Goal: Information Seeking & Learning: Learn about a topic

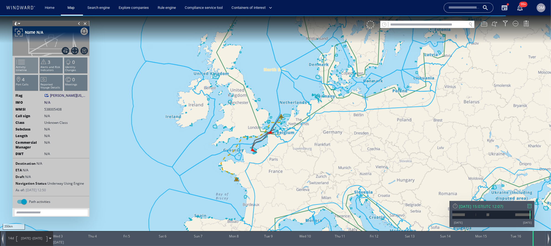
click at [30, 62] on li "Activity timeline" at bounding box center [26, 65] width 23 height 16
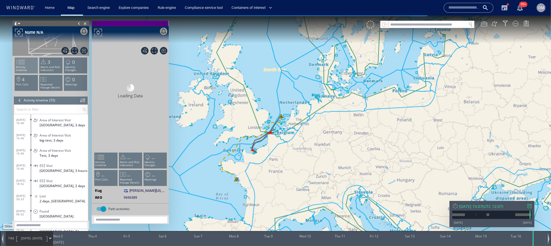
scroll to position [697, 0]
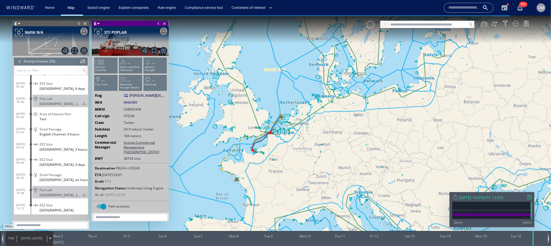
click at [15, 59] on header "Activity timeline (56) (Still Loading...)" at bounding box center [51, 61] width 74 height 8
click at [17, 59] on div at bounding box center [20, 61] width 6 height 8
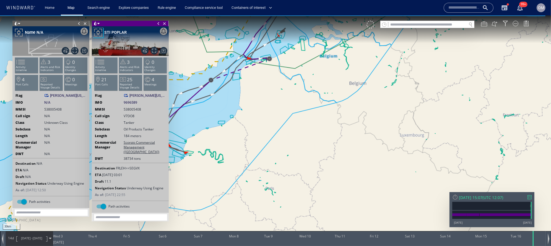
drag, startPoint x: 256, startPoint y: 98, endPoint x: 309, endPoint y: 148, distance: 72.9
click at [309, 148] on canvas "Map" at bounding box center [275, 127] width 551 height 225
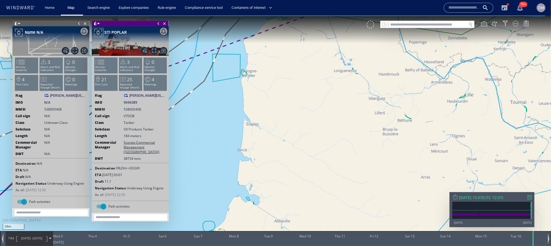
drag, startPoint x: 309, startPoint y: 148, endPoint x: 333, endPoint y: 248, distance: 102.8
click at [333, 246] on html "10km © Mapbox © OpenStreetMap Improve this map 0 0 Tue 2 September 2025 Wed 3 T…" at bounding box center [275, 130] width 551 height 231
click at [353, 185] on canvas "Map" at bounding box center [275, 127] width 551 height 225
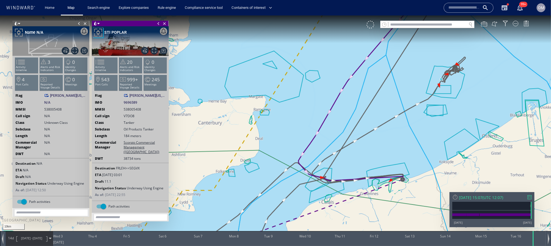
click at [136, 108] on span "538005408" at bounding box center [132, 109] width 17 height 5
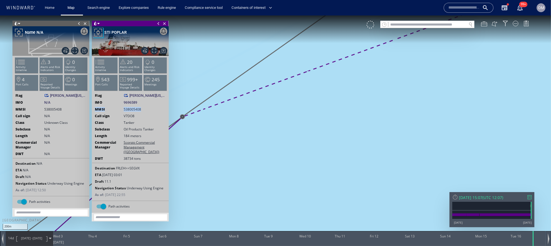
drag, startPoint x: 206, startPoint y: 161, endPoint x: 271, endPoint y: 152, distance: 65.6
click at [271, 152] on canvas "Map" at bounding box center [275, 127] width 551 height 225
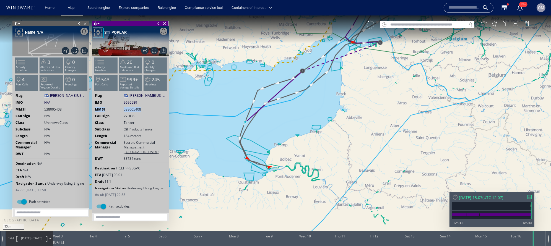
drag, startPoint x: 269, startPoint y: 201, endPoint x: 301, endPoint y: 119, distance: 87.8
click at [301, 119] on canvas "Map" at bounding box center [275, 127] width 551 height 225
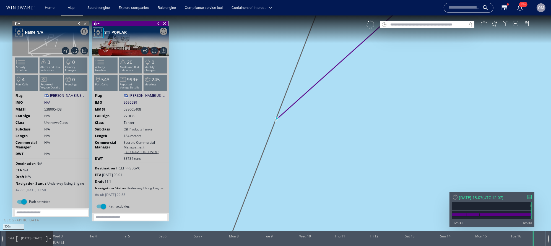
click at [529, 193] on div "Tue 16/09/2025 15:07 ( UTC 12:07 ) 17/11/14 17/09/25" at bounding box center [491, 209] width 85 height 35
click at [529, 195] on div at bounding box center [529, 197] width 4 height 4
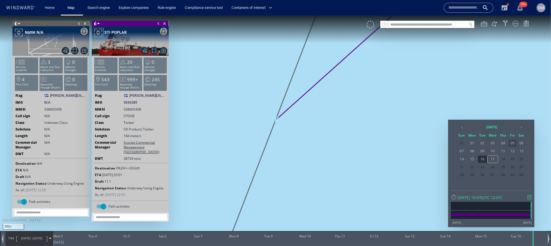
click at [513, 143] on span "05" at bounding box center [512, 143] width 8 height 7
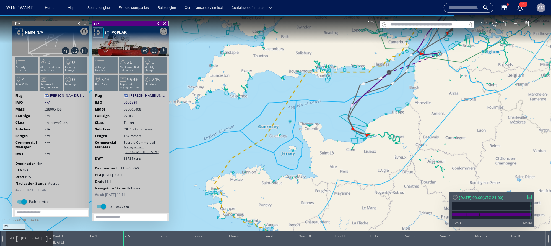
drag, startPoint x: 388, startPoint y: 99, endPoint x: 371, endPoint y: 123, distance: 29.8
click at [371, 123] on canvas "Map" at bounding box center [275, 127] width 551 height 225
click at [18, 240] on span "02/09/25 - 16/09/25" at bounding box center [32, 238] width 28 height 14
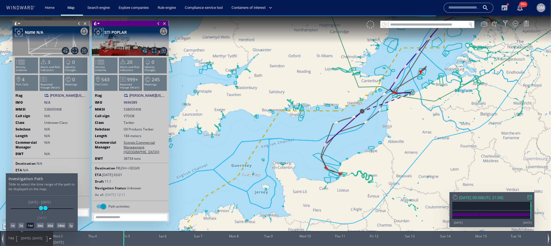
click at [12, 227] on div "1d" at bounding box center [13, 226] width 6 height 6
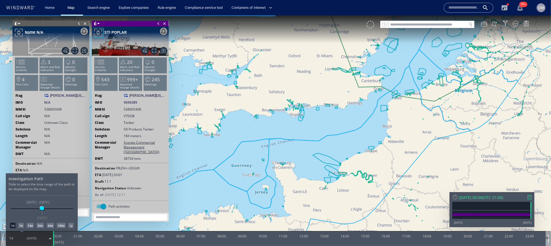
drag, startPoint x: 377, startPoint y: 145, endPoint x: 365, endPoint y: 150, distance: 13.1
click at [365, 150] on div at bounding box center [275, 130] width 551 height 231
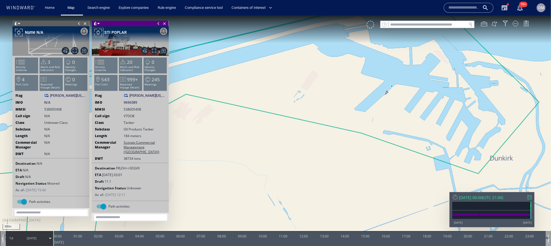
click at [526, 196] on div "Fri 05/09/2025 00:00 ( UTC 21:00 )" at bounding box center [491, 197] width 79 height 5
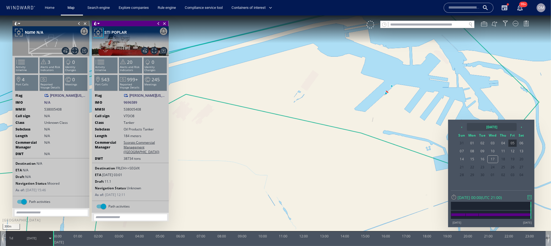
click at [481, 127] on th "2025 September" at bounding box center [492, 127] width 50 height 8
click at [463, 127] on th "‹" at bounding box center [462, 127] width 8 height 8
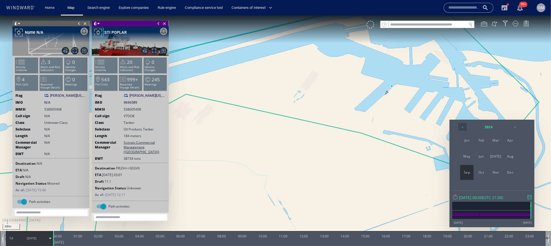
click at [463, 127] on th "‹" at bounding box center [462, 127] width 8 height 8
click at [466, 141] on span "Jan" at bounding box center [466, 140] width 13 height 15
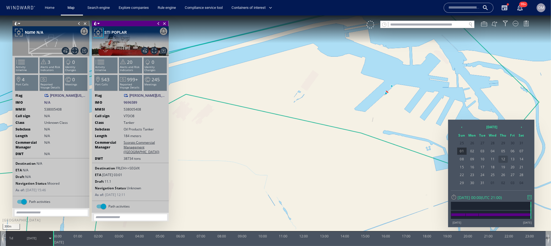
click at [502, 159] on span "12" at bounding box center [502, 159] width 9 height 7
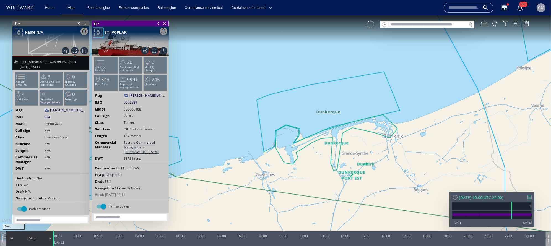
click at [530, 196] on div at bounding box center [529, 197] width 4 height 4
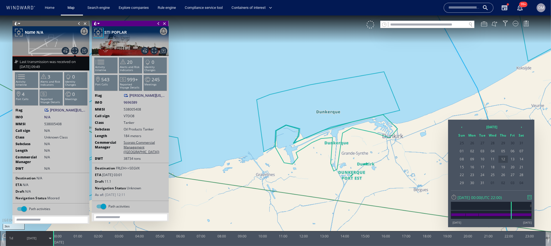
click at [504, 160] on span "12" at bounding box center [502, 159] width 9 height 7
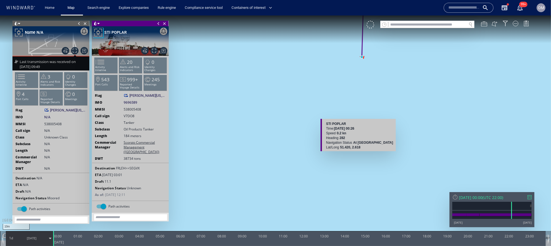
drag, startPoint x: 364, startPoint y: 92, endPoint x: 359, endPoint y: 194, distance: 102.1
click at [360, 193] on canvas "Map" at bounding box center [275, 127] width 551 height 225
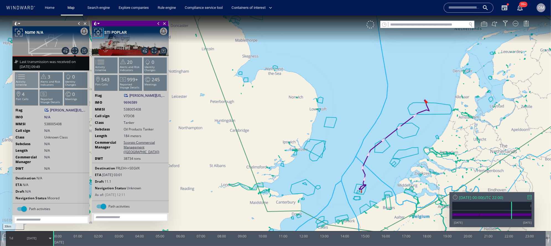
click at [32, 79] on li "Activity timeline" at bounding box center [26, 80] width 23 height 16
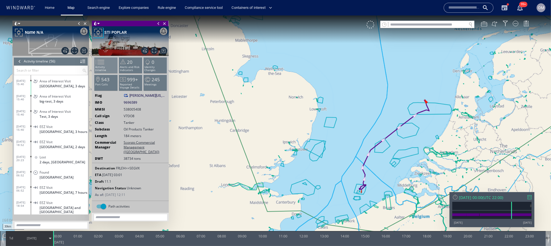
click at [110, 68] on p "Activity timeline" at bounding box center [105, 69] width 23 height 6
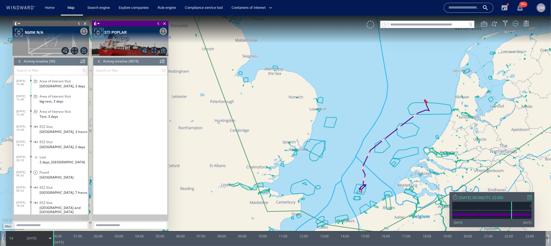
scroll to position [102730, 0]
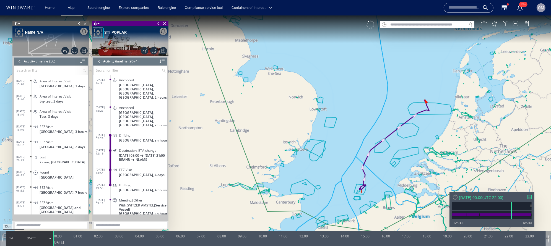
click at [530, 197] on div at bounding box center [529, 197] width 4 height 4
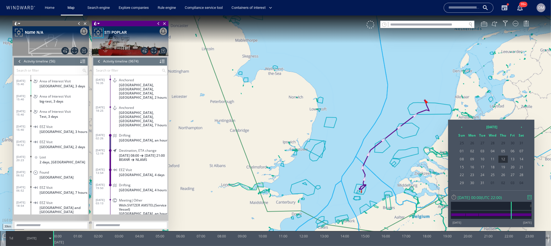
click at [19, 60] on div at bounding box center [20, 61] width 6 height 8
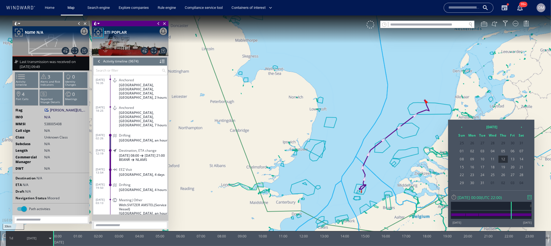
click at [51, 124] on span "538005408" at bounding box center [52, 124] width 17 height 5
copy div "MMSI 538005408"
click at [54, 123] on span "538005408" at bounding box center [52, 124] width 17 height 5
drag, startPoint x: 45, startPoint y: 123, endPoint x: 82, endPoint y: 123, distance: 37.0
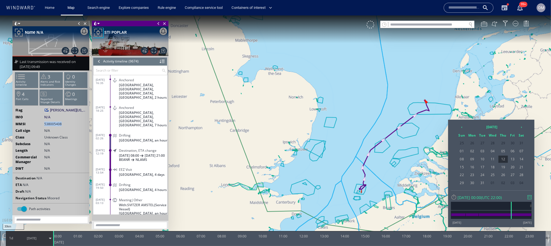
click at [82, 123] on div "MMSI 538005408" at bounding box center [51, 124] width 77 height 5
copy span "538005408"
click at [404, 24] on input "text" at bounding box center [427, 24] width 78 height 7
paste input "*********"
type input "*********"
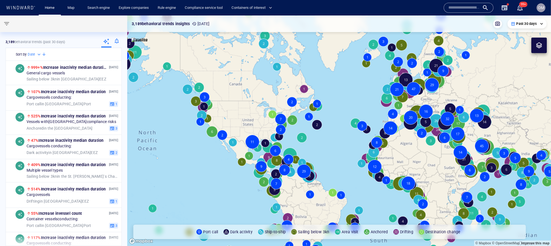
click at [453, 6] on input "text" at bounding box center [464, 8] width 32 height 8
paste input "*******"
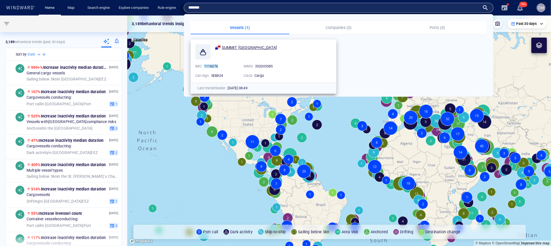
type input "*******"
click at [252, 45] on span "SUMMIT SINGAPORE" at bounding box center [249, 47] width 55 height 4
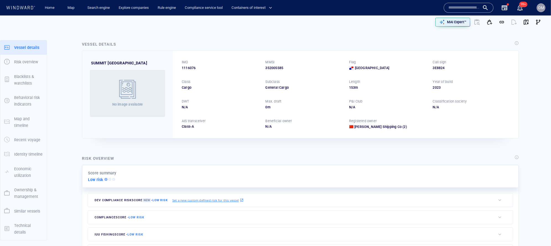
click at [276, 69] on div "352005585" at bounding box center [303, 68] width 77 height 5
copy div "352005585"
click at [526, 23] on span "button" at bounding box center [526, 22] width 6 height 6
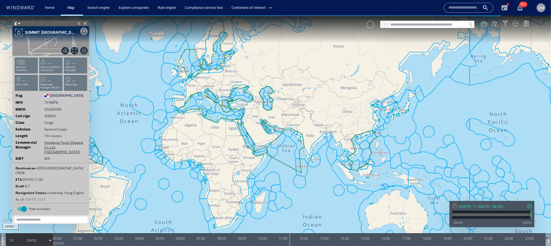
click at [16, 60] on ul "Activity timeline ... Alerts and Risk Indicators ... Identity Changes ... Port …" at bounding box center [51, 75] width 74 height 39
click at [21, 64] on span at bounding box center [17, 62] width 8 height 8
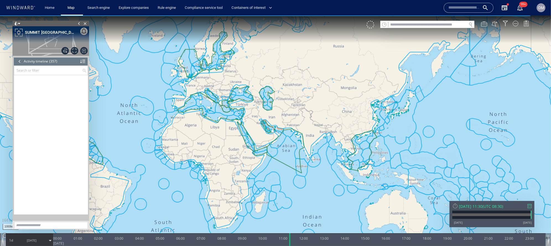
scroll to position [5288, 0]
click at [21, 60] on div at bounding box center [20, 61] width 6 height 8
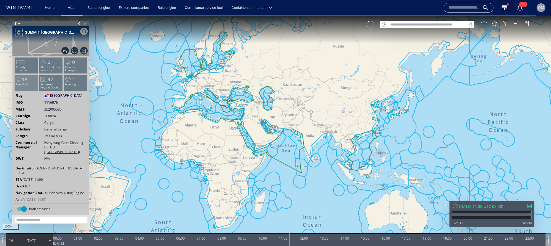
click at [27, 75] on li "18 Port Calls" at bounding box center [26, 83] width 23 height 16
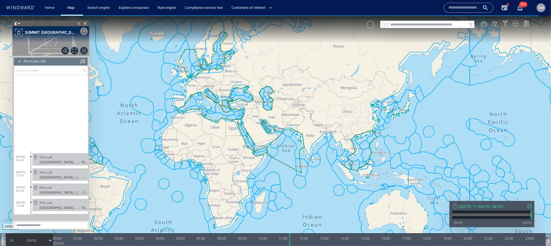
scroll to position [134, 0]
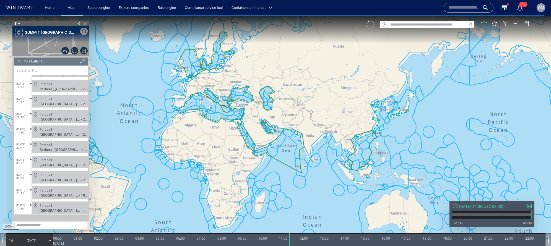
click at [20, 61] on div at bounding box center [20, 61] width 6 height 8
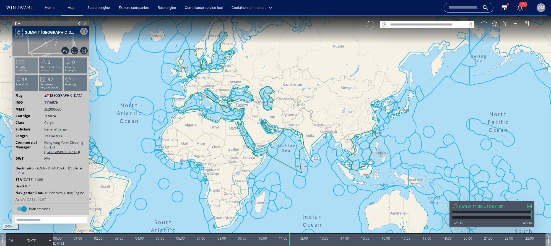
click at [20, 63] on span at bounding box center [17, 62] width 8 height 8
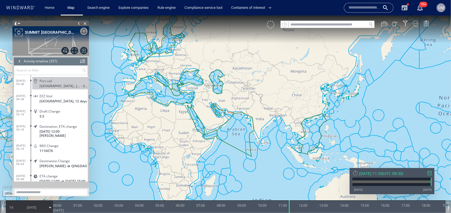
click at [349, 28] on div "VM" at bounding box center [351, 24] width 168 height 8
paste input "*******"
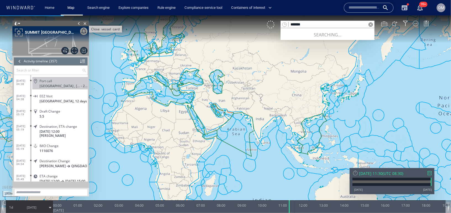
type input "*******"
click at [85, 25] on span "Close vessel card" at bounding box center [85, 23] width 6 height 6
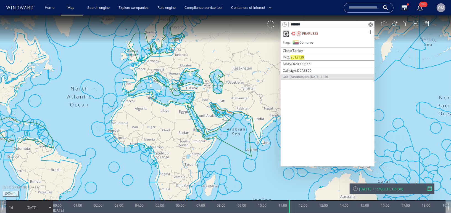
click at [374, 32] on span at bounding box center [370, 31] width 7 height 7
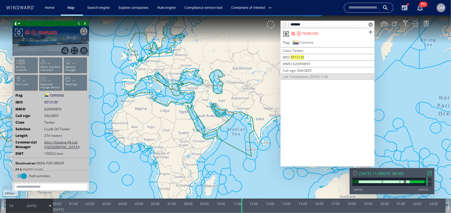
click at [46, 30] on div "FEARLESS" at bounding box center [47, 32] width 19 height 7
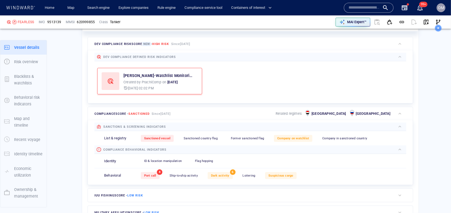
scroll to position [14, 0]
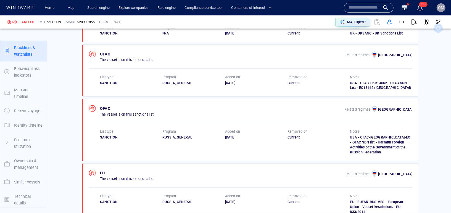
scroll to position [368, 0]
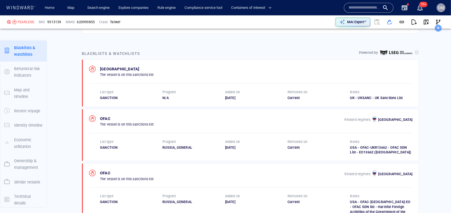
click at [360, 7] on input "text" at bounding box center [365, 8] width 32 height 8
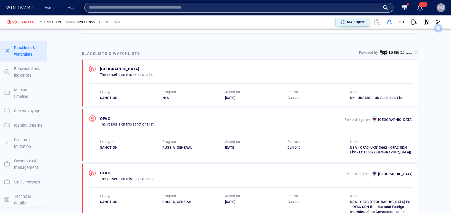
paste input "*******"
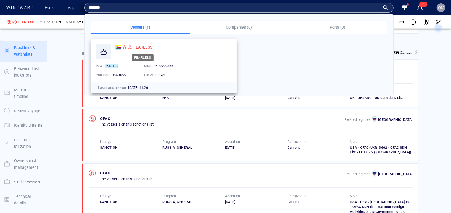
type input "*******"
click at [151, 45] on span "FEARLESS" at bounding box center [143, 47] width 19 height 4
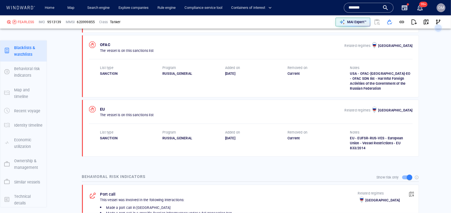
scroll to position [494, 0]
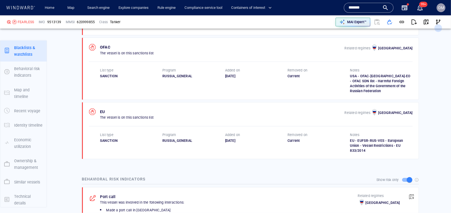
drag, startPoint x: 250, startPoint y: 134, endPoint x: 217, endPoint y: 134, distance: 33.2
click at [217, 134] on div "List type SANCTION Program [GEOGRAPHIC_DATA] Added on [DATE] Removed on Current…" at bounding box center [256, 143] width 313 height 21
click at [227, 142] on div "EU The vessel is on this sanctions list Related regimes Russia List type SANCTI…" at bounding box center [250, 131] width 337 height 57
drag, startPoint x: 246, startPoint y: 132, endPoint x: 220, endPoint y: 132, distance: 25.4
click at [220, 133] on div "List type SANCTION Program [GEOGRAPHIC_DATA] Added on [DATE] Removed on Current…" at bounding box center [256, 143] width 313 height 21
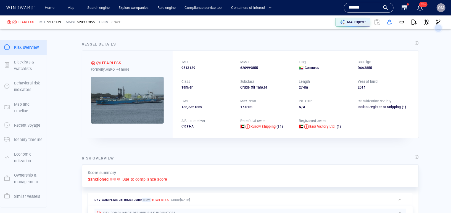
scroll to position [0, 0]
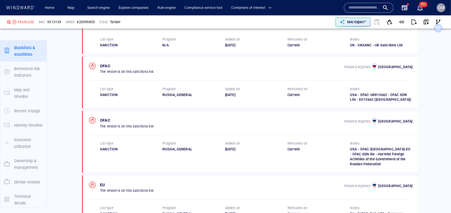
scroll to position [469, 0]
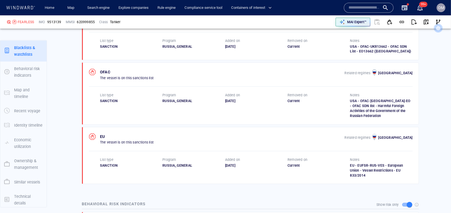
click at [285, 170] on div "EU The vessel is on this sanctions list Related regimes Russia List type SANCTI…" at bounding box center [250, 155] width 337 height 57
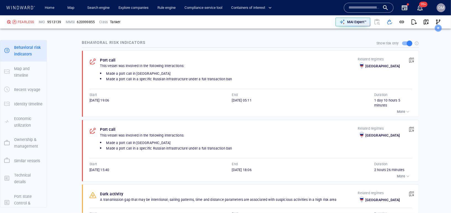
scroll to position [626, 0]
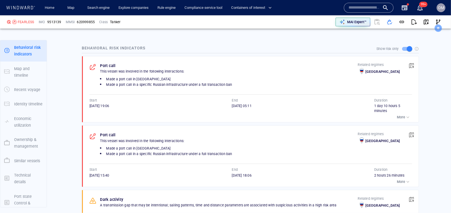
click at [390, 2] on div "Name N/A IMO MMSI Call sign N/A Class N/A No positional data 99+" at bounding box center [387, 8] width 90 height 20
click at [372, 4] on input "text" at bounding box center [365, 8] width 32 height 8
paste input "*******"
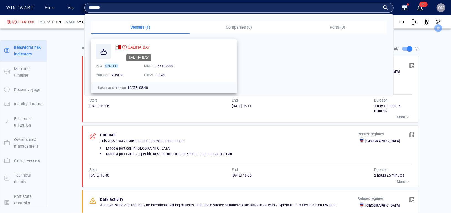
type input "*******"
click at [140, 46] on span "SALINA BAY" at bounding box center [139, 47] width 22 height 4
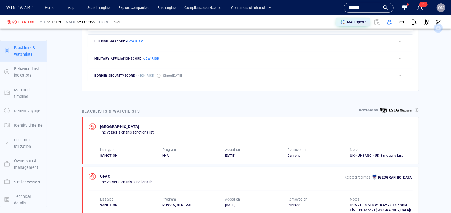
scroll to position [403, 0]
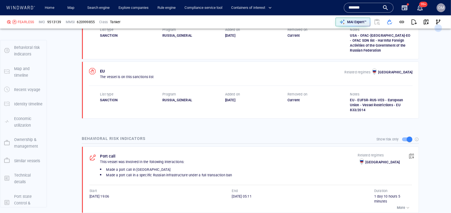
scroll to position [29, 0]
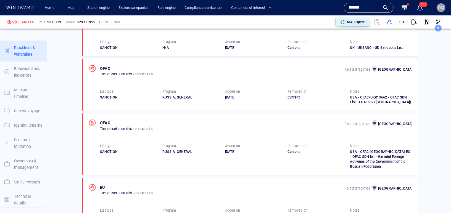
scroll to position [482, 0]
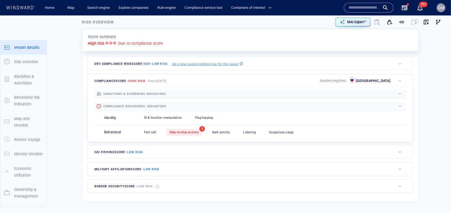
scroll to position [14, 0]
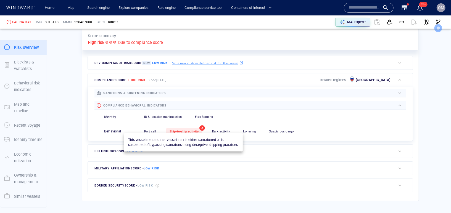
click at [193, 130] on span "Ship-to-ship activity" at bounding box center [184, 132] width 29 height 4
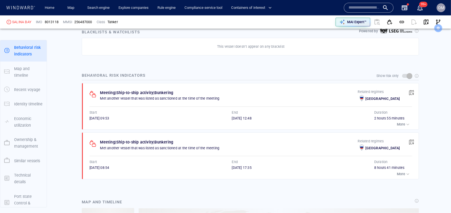
scroll to position [326, 0]
click at [404, 124] on p "More" at bounding box center [401, 124] width 8 height 5
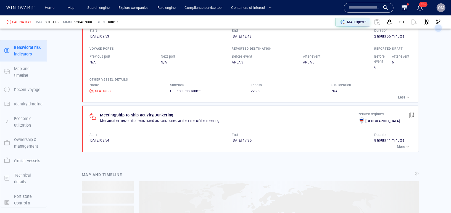
scroll to position [417, 0]
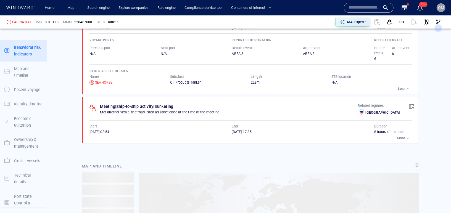
click at [403, 137] on p "More" at bounding box center [401, 138] width 8 height 5
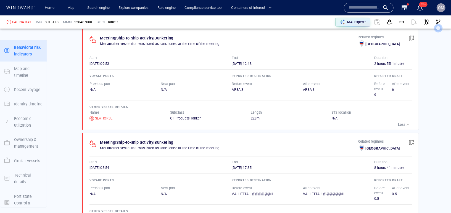
scroll to position [380, 0]
click at [414, 36] on span "button" at bounding box center [412, 39] width 6 height 6
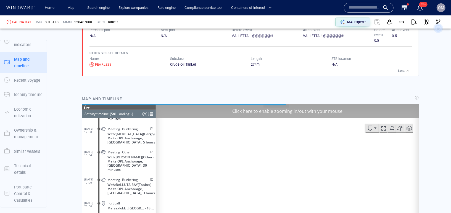
scroll to position [15, 0]
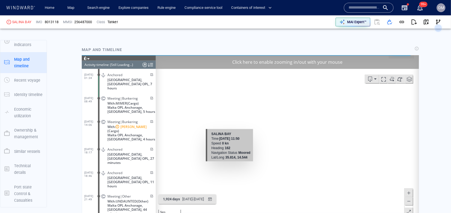
scroll to position [472, 0]
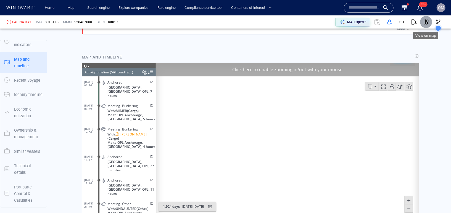
click at [427, 23] on span "button" at bounding box center [427, 22] width 6 height 6
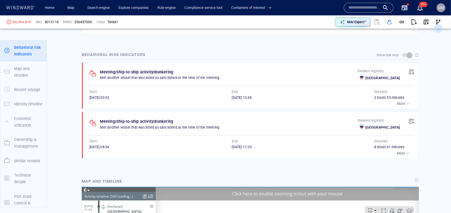
scroll to position [369, 0]
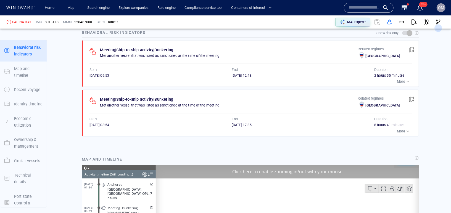
click at [407, 129] on div "button" at bounding box center [409, 132] width 6 height 6
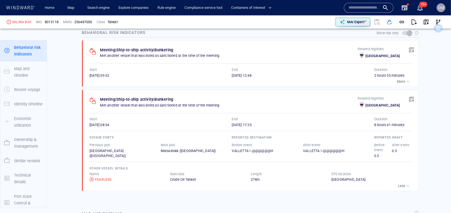
scroll to position [389, 0]
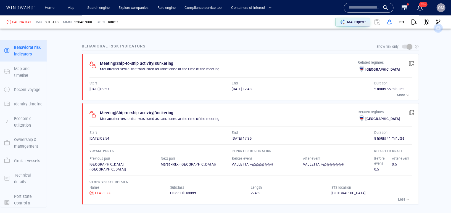
scroll to position [355, 0]
click at [400, 93] on p "More" at bounding box center [401, 95] width 8 height 5
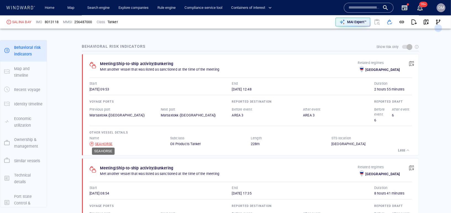
click at [103, 142] on div "SEAHORSE" at bounding box center [104, 144] width 18 height 5
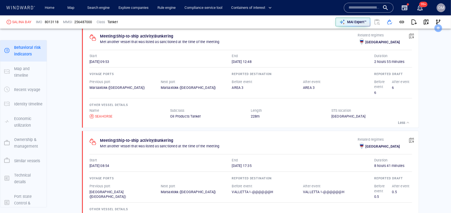
scroll to position [390, 0]
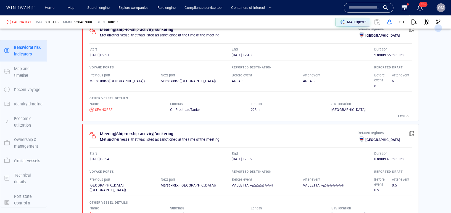
click at [307, 120] on div "Meeting | Ship-to-ship activity | Bunkering Met another vessel that was listed …" at bounding box center [251, 124] width 338 height 209
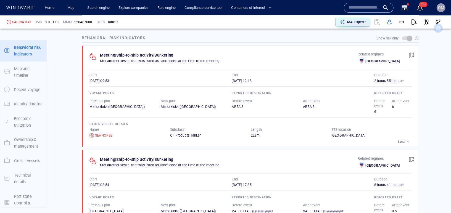
scroll to position [364, 0]
click at [406, 140] on p "Less" at bounding box center [401, 142] width 7 height 5
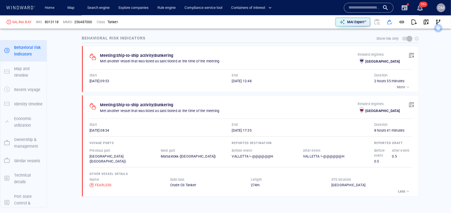
click at [399, 86] on p "More" at bounding box center [401, 87] width 8 height 5
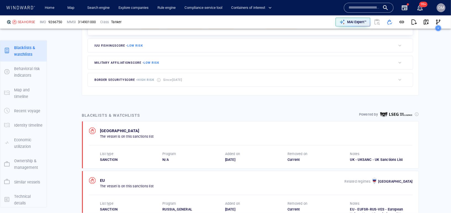
scroll to position [374, 0]
